Goal: Task Accomplishment & Management: Manage account settings

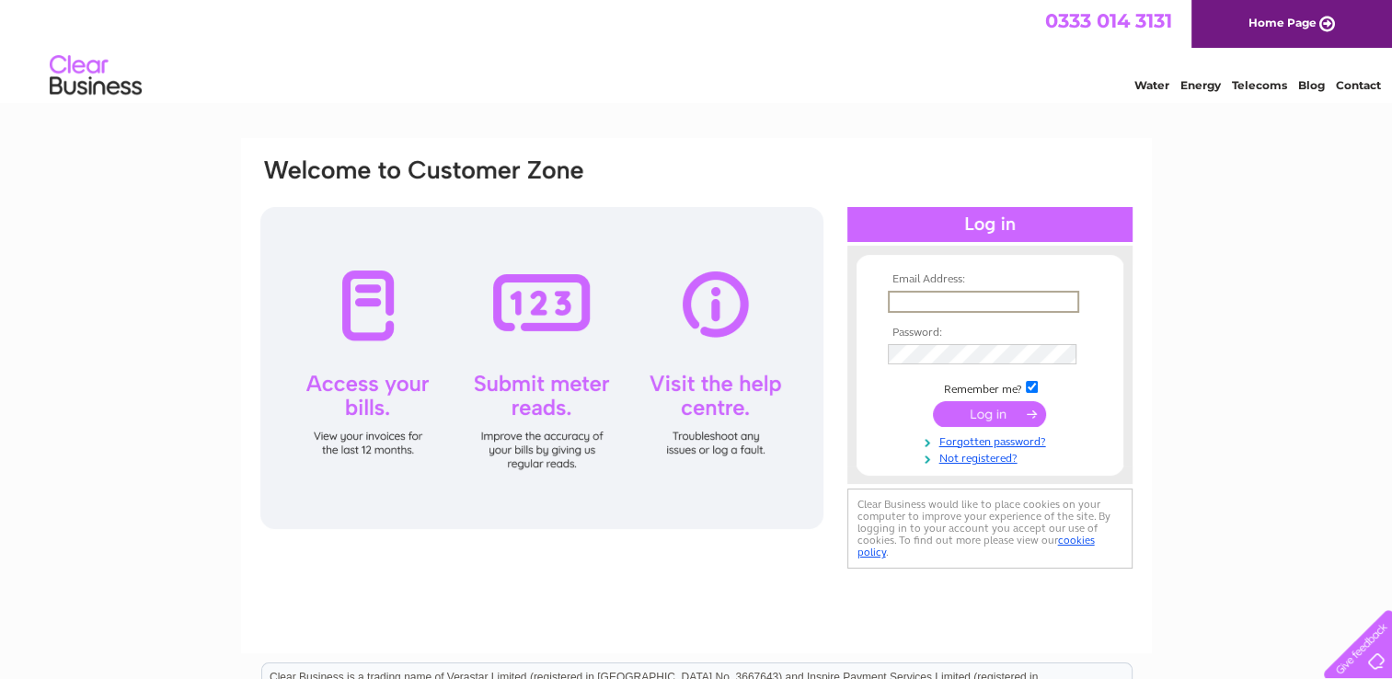
click at [916, 297] on input "text" at bounding box center [983, 302] width 191 height 22
type input "gordongoodsir@live.co.uk"
click at [982, 413] on input "submit" at bounding box center [989, 412] width 113 height 26
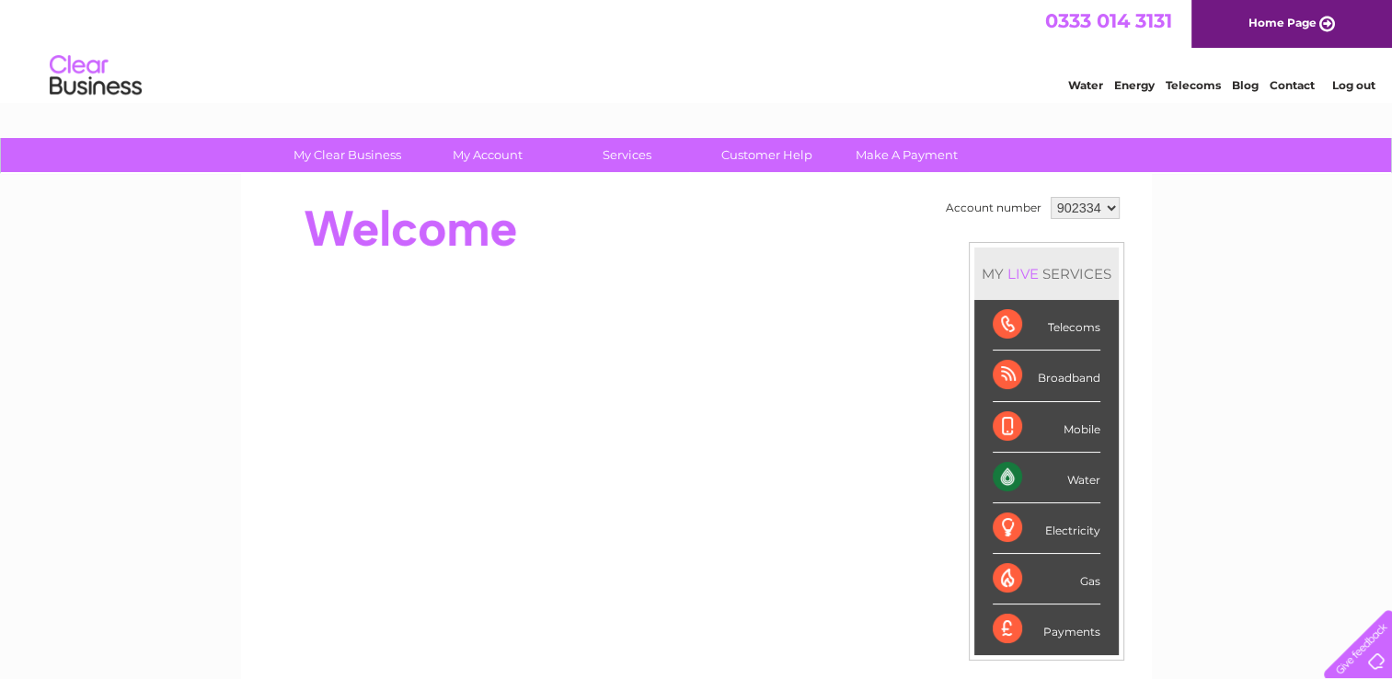
click at [982, 413] on li "Mobile" at bounding box center [1046, 427] width 144 height 51
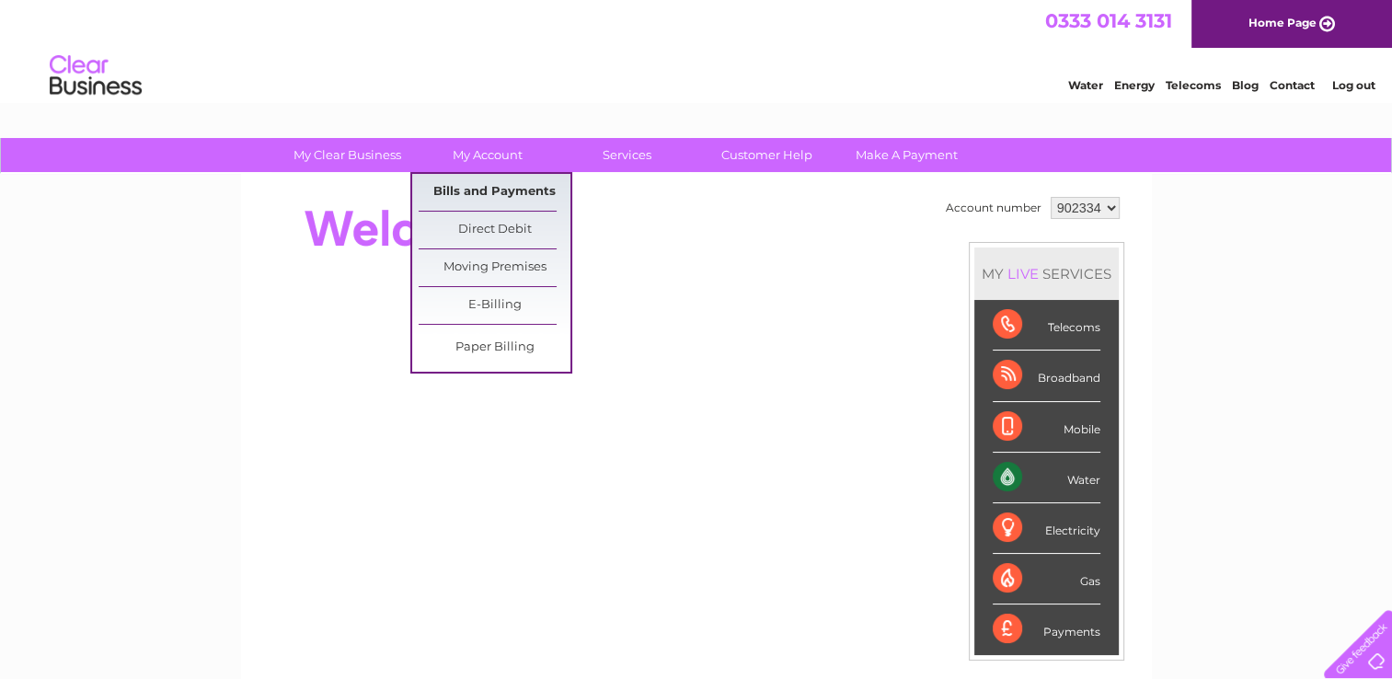
click at [469, 192] on link "Bills and Payments" at bounding box center [495, 192] width 152 height 37
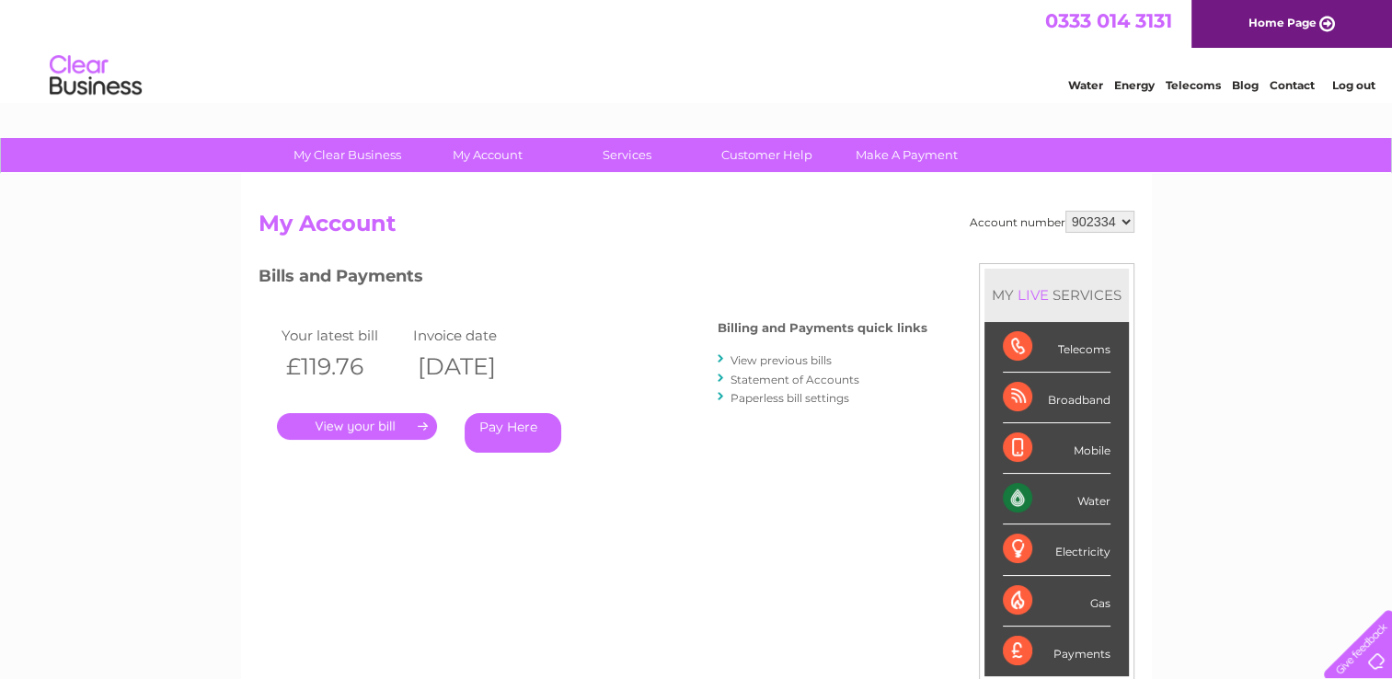
click at [356, 429] on link "." at bounding box center [357, 426] width 160 height 27
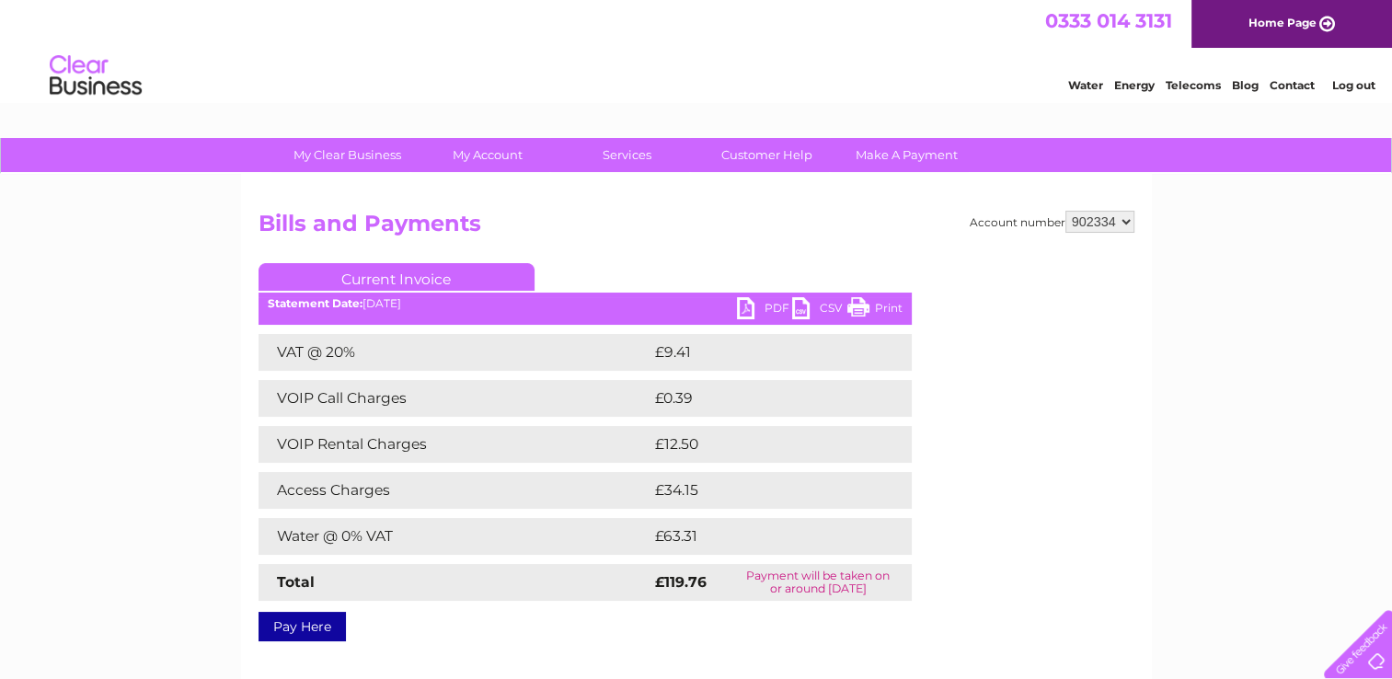
click at [746, 306] on link "PDF" at bounding box center [764, 310] width 55 height 27
